Goal: Information Seeking & Learning: Learn about a topic

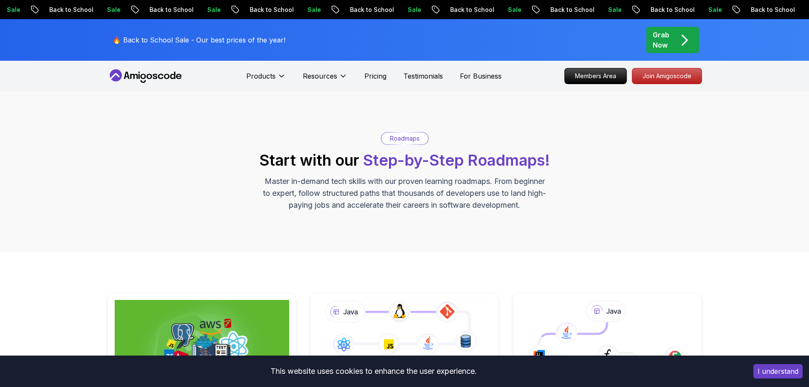
click at [145, 79] on icon at bounding box center [145, 76] width 76 height 14
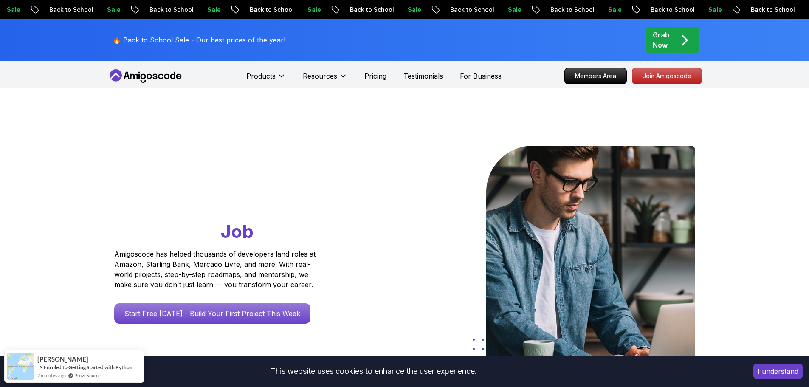
click at [309, 154] on h1 "Go From Learning to Hired: Master Java, Spring Boot & Cloud Skills That Get You…" at bounding box center [231, 195] width 234 height 98
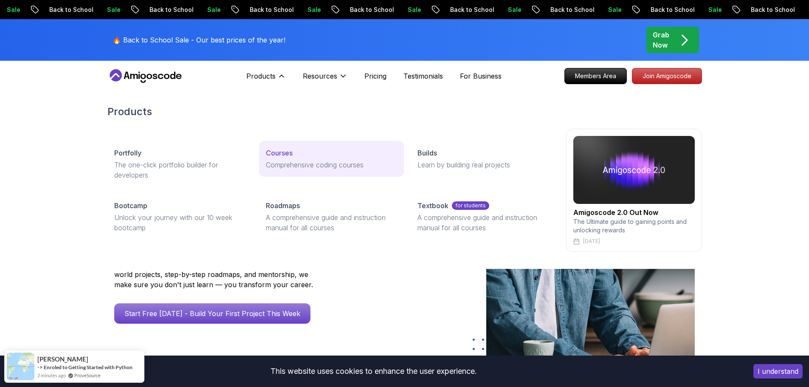
click at [290, 154] on p "Courses" at bounding box center [279, 153] width 27 height 10
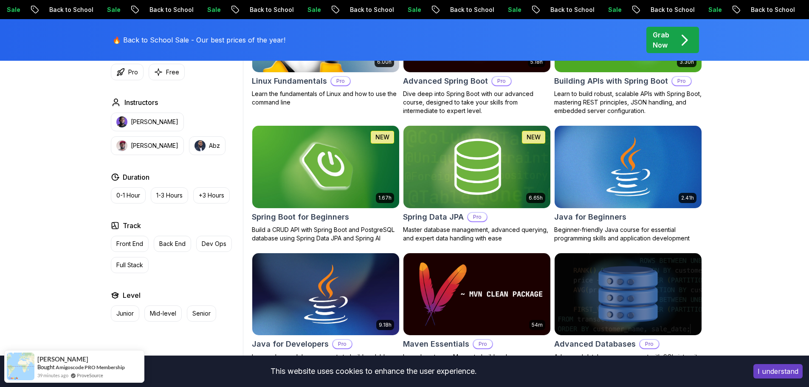
scroll to position [340, 0]
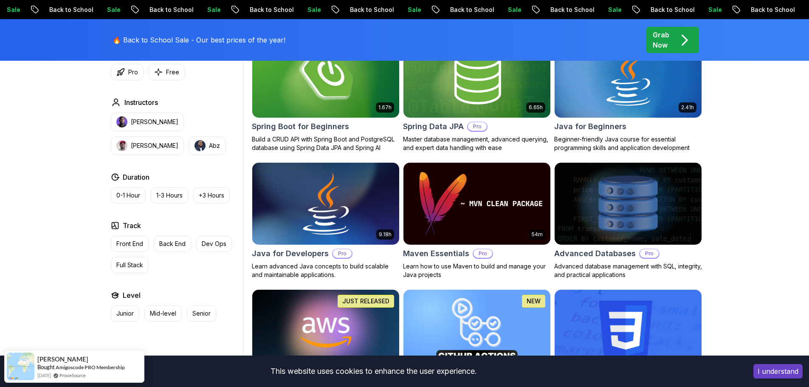
scroll to position [425, 0]
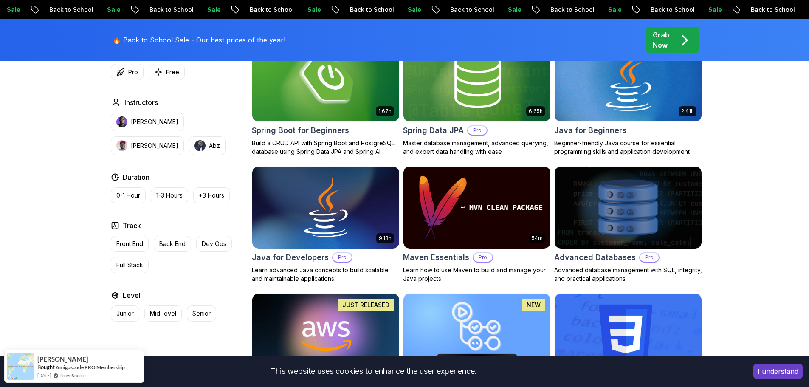
click at [638, 82] on img at bounding box center [628, 80] width 154 height 86
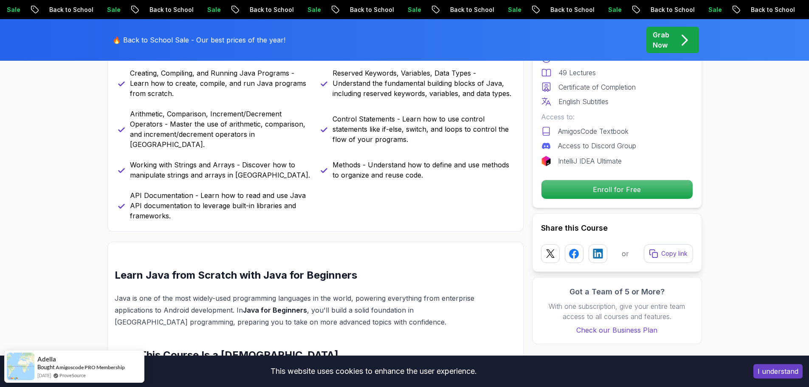
scroll to position [510, 0]
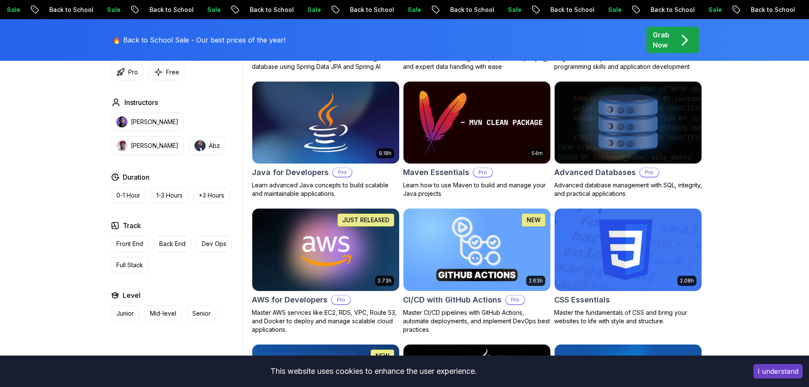
scroll to position [425, 0]
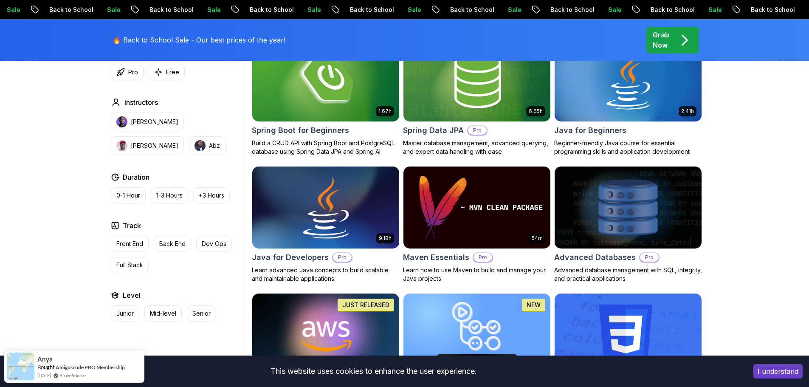
click at [359, 214] on img at bounding box center [325, 207] width 154 height 86
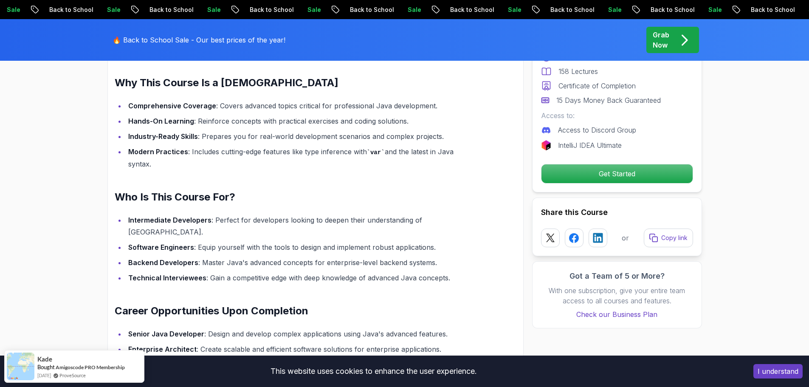
scroll to position [722, 0]
